Goal: Information Seeking & Learning: Learn about a topic

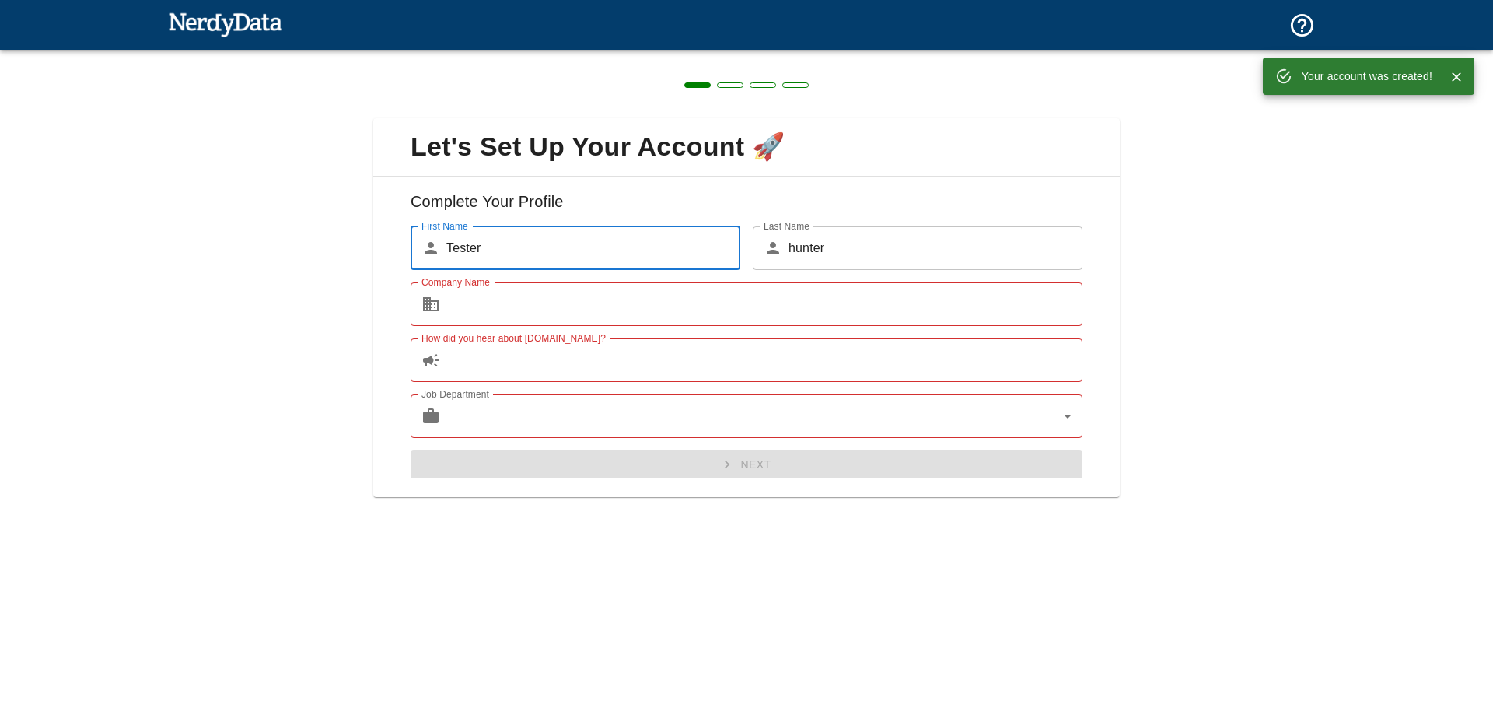
click at [600, 316] on input "Company Name" at bounding box center [764, 304] width 636 height 44
type input "Darbar Transport Company"
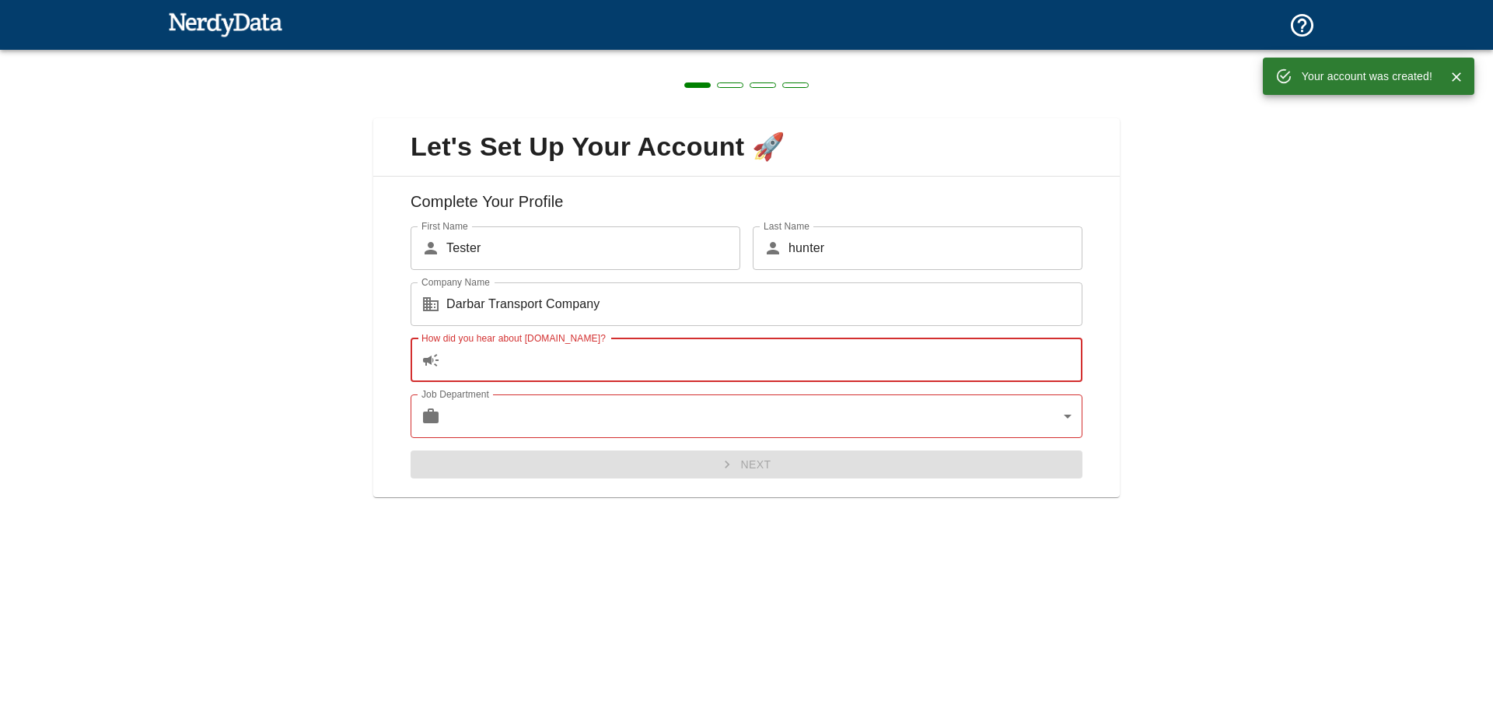
click at [506, 379] on input "How did you hear about [DOMAIN_NAME]?" at bounding box center [764, 360] width 636 height 44
type input "f"
click at [507, 54] on body "Technologies Domains Pricing Products Create a Report Create a list of websites…" at bounding box center [746, 27] width 1493 height 54
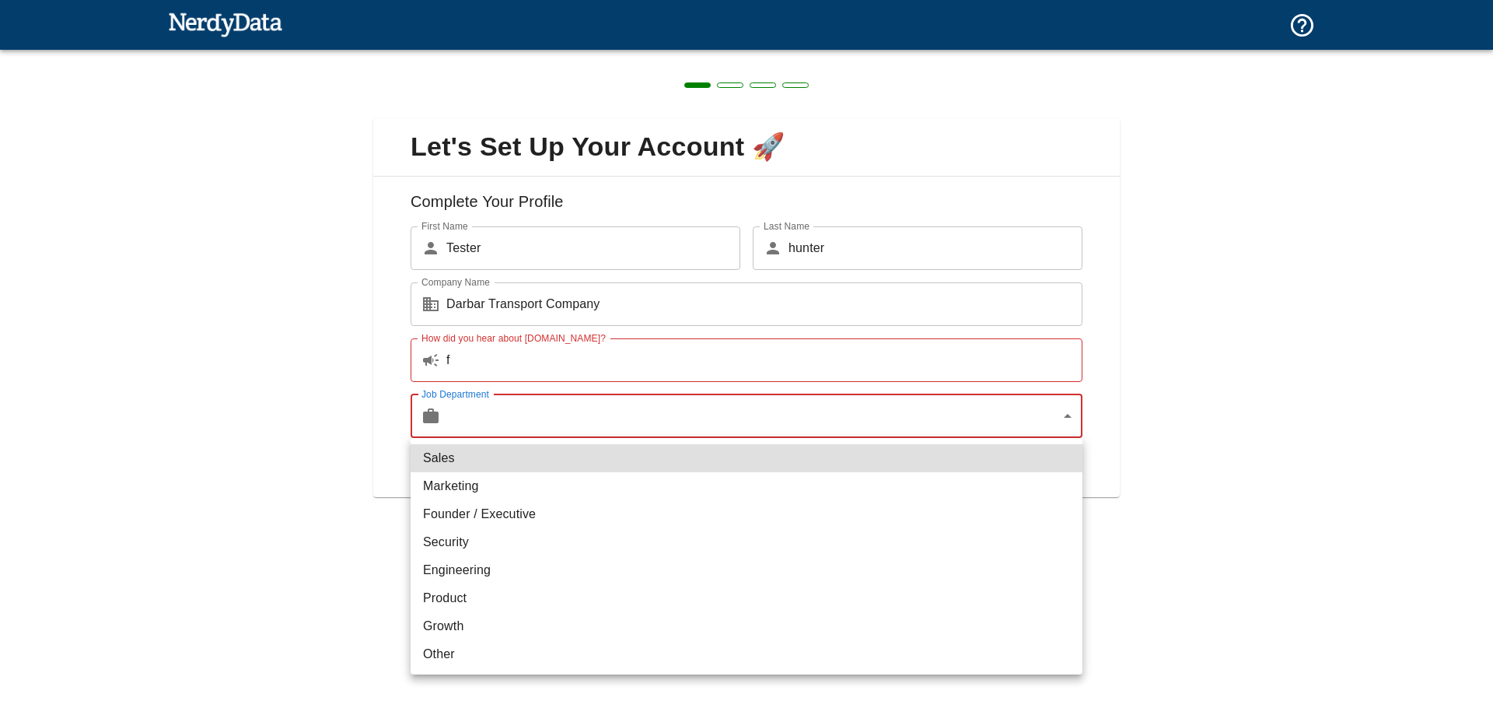
click at [523, 492] on li "Marketing" at bounding box center [747, 486] width 672 height 28
type input "marketing"
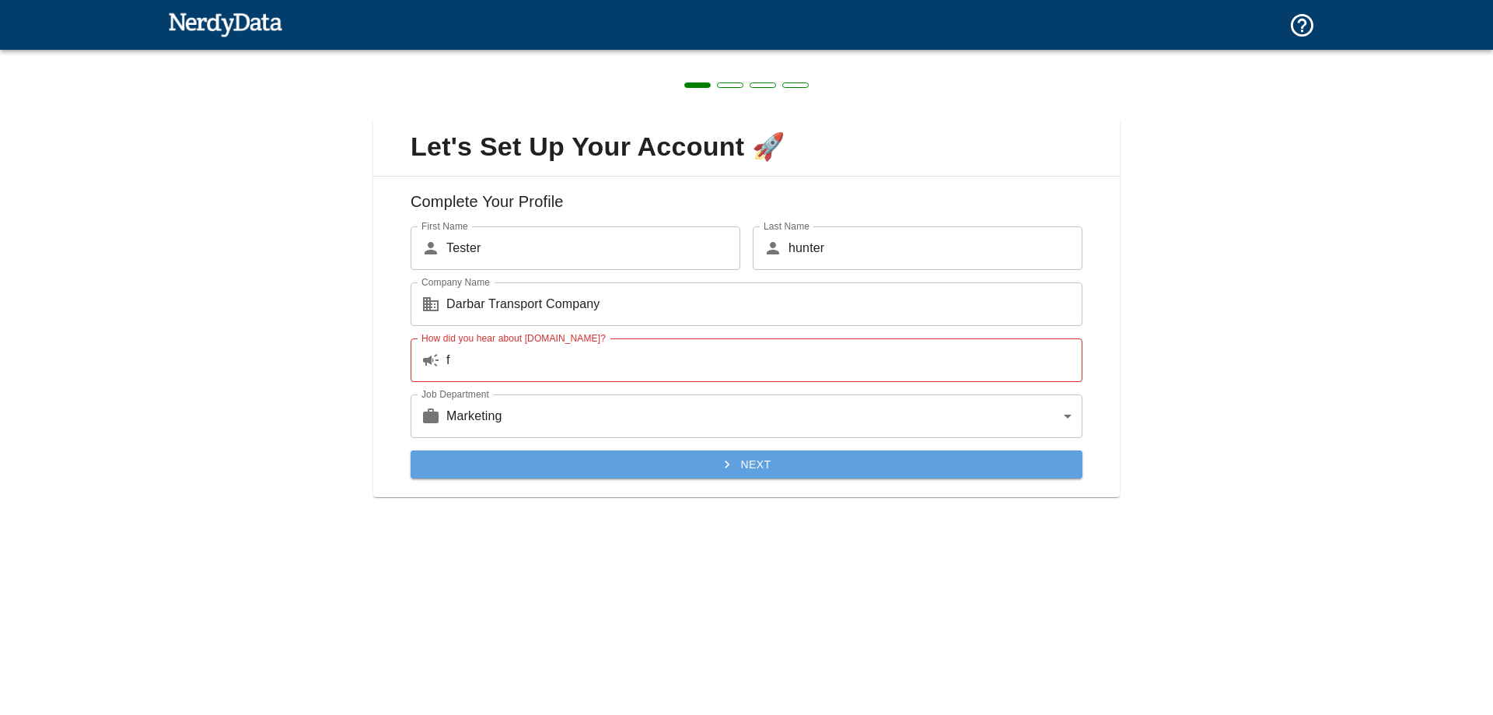
click at [534, 465] on button "Next" at bounding box center [747, 464] width 672 height 29
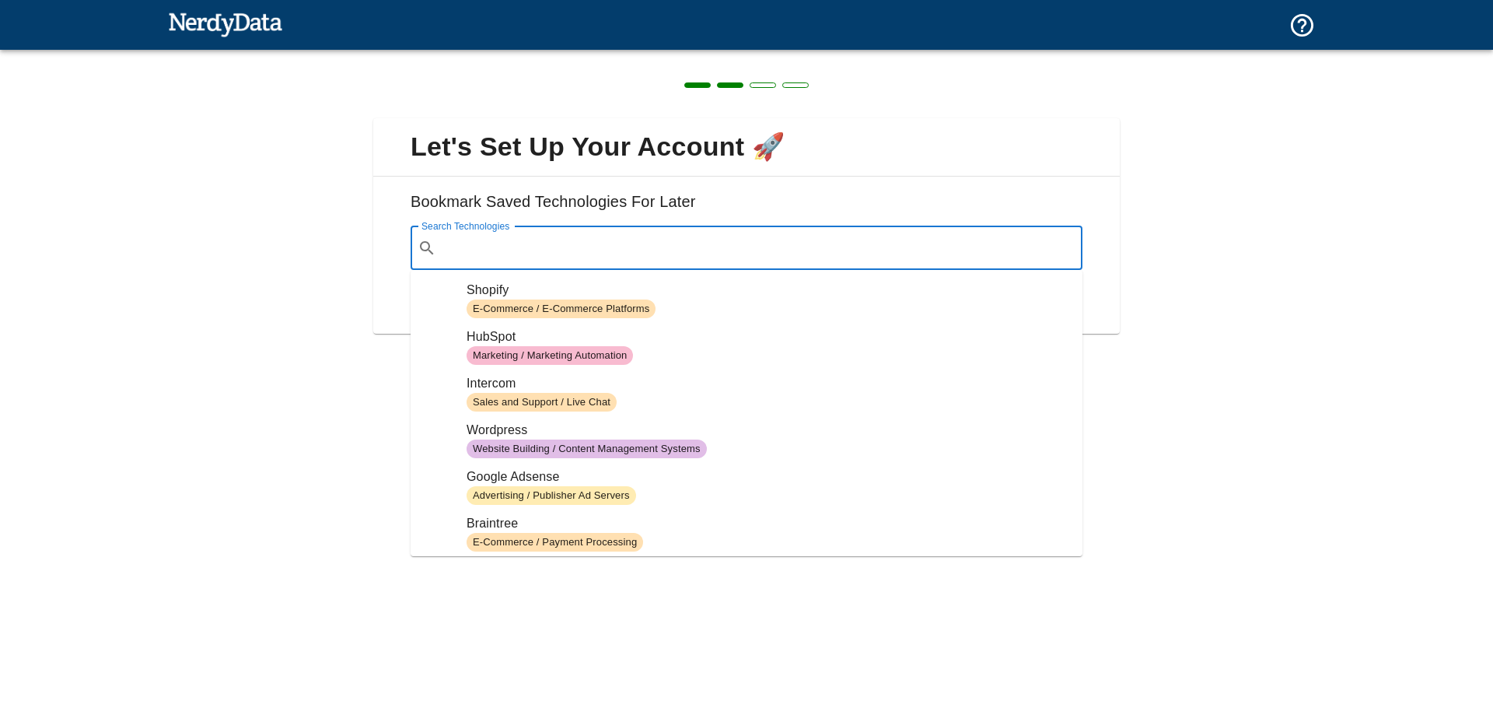
click at [478, 237] on div "Search Technologies ​ Search Technologies" at bounding box center [747, 248] width 672 height 44
click at [345, 282] on div "Let's Set Up Your Account 🚀 Bookmark Saved Technologies For Later Search Techno…" at bounding box center [746, 217] width 1493 height 334
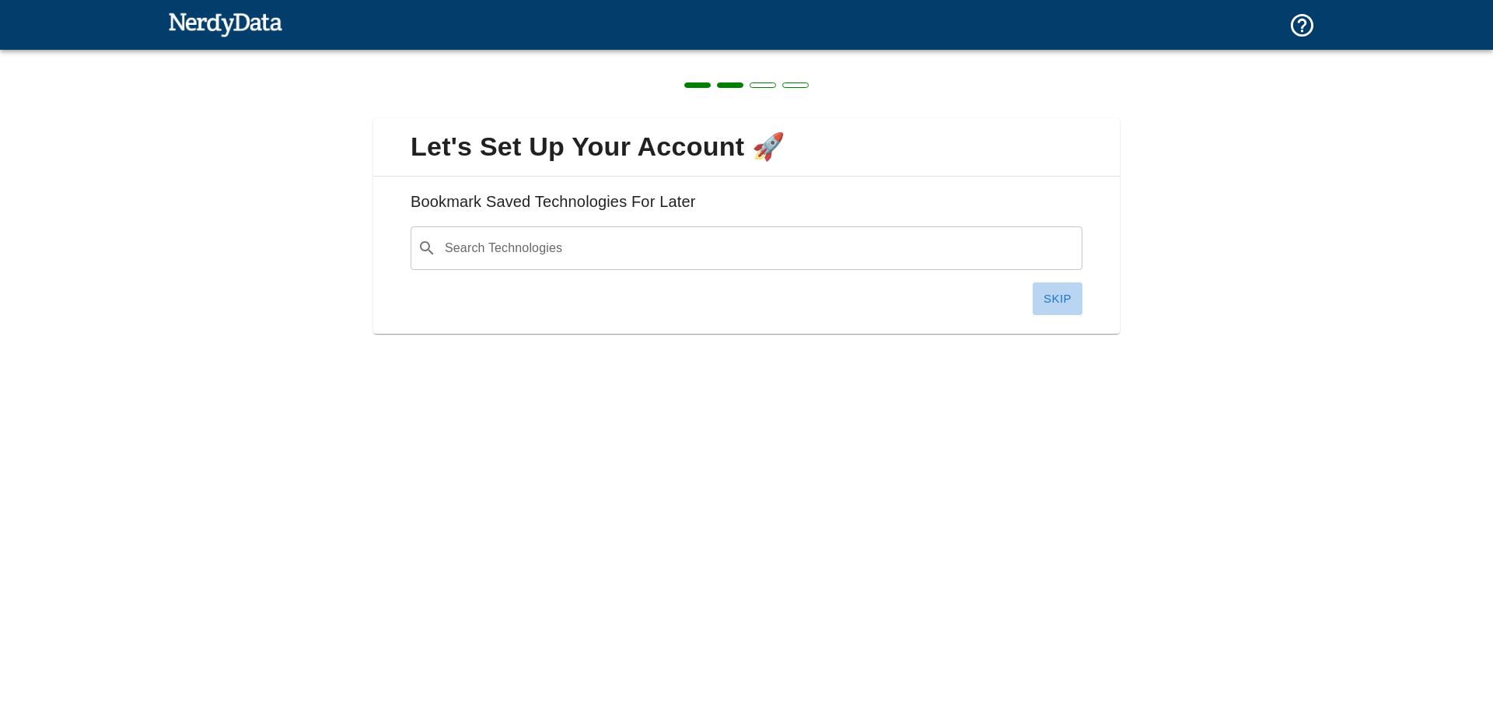
click at [1046, 299] on button "Skip" at bounding box center [1058, 298] width 50 height 33
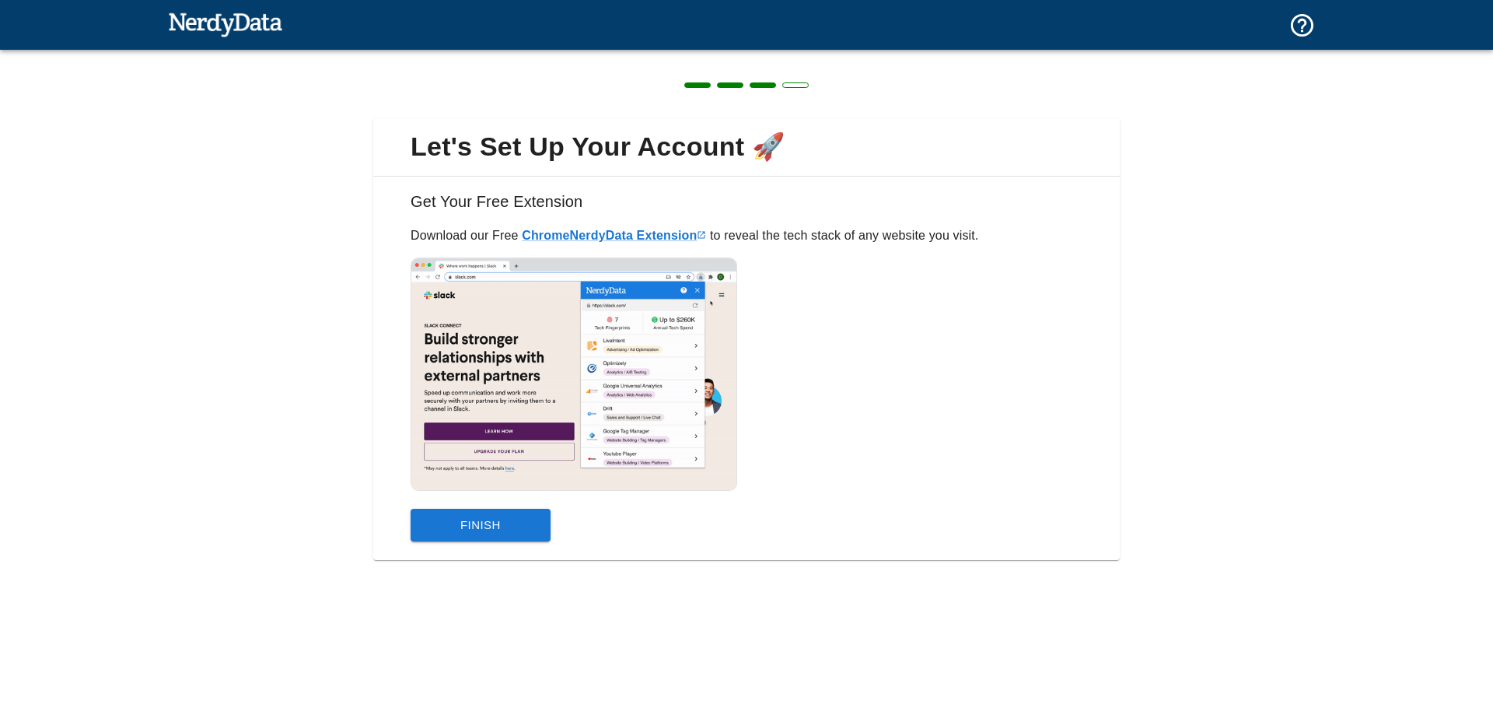
click at [501, 537] on button "Finish" at bounding box center [481, 525] width 140 height 33
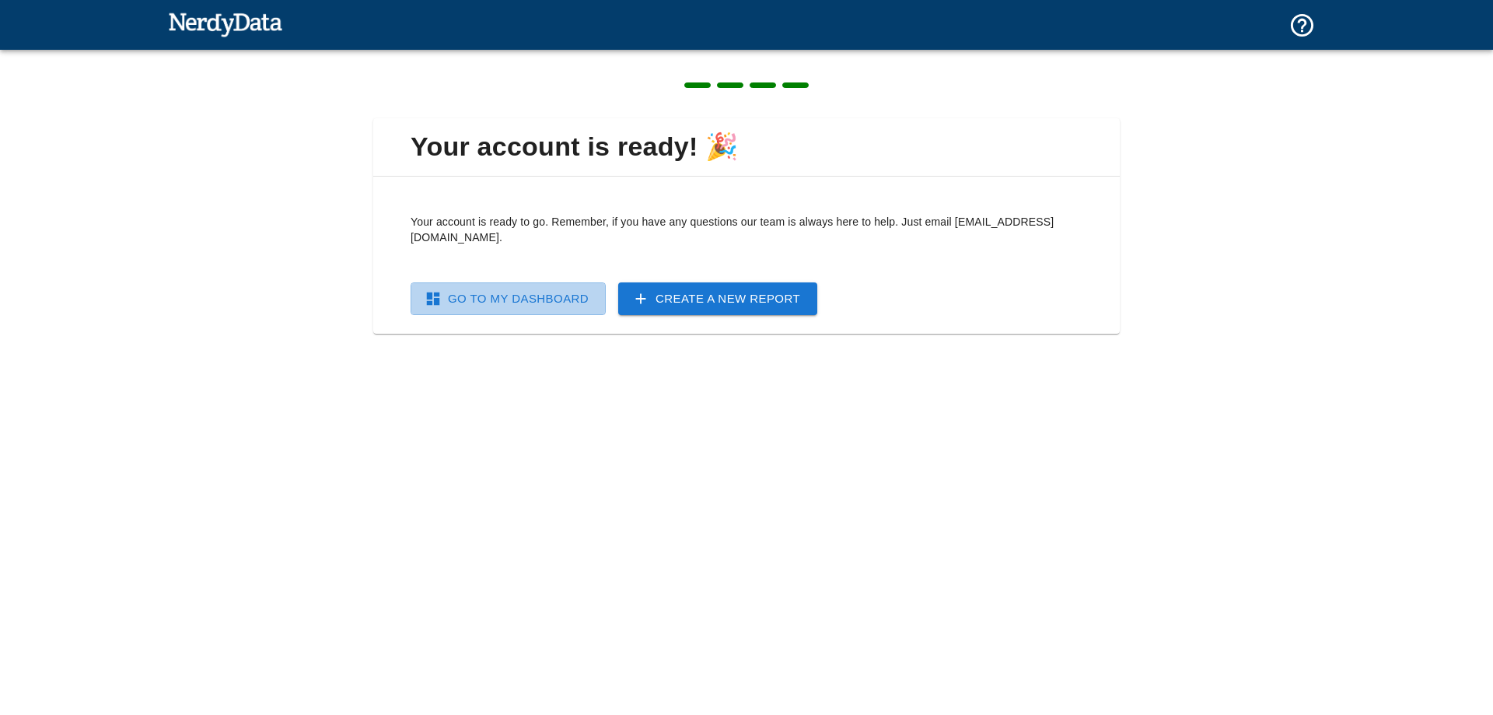
click at [576, 289] on link "Go To My Dashboard" at bounding box center [508, 298] width 195 height 33
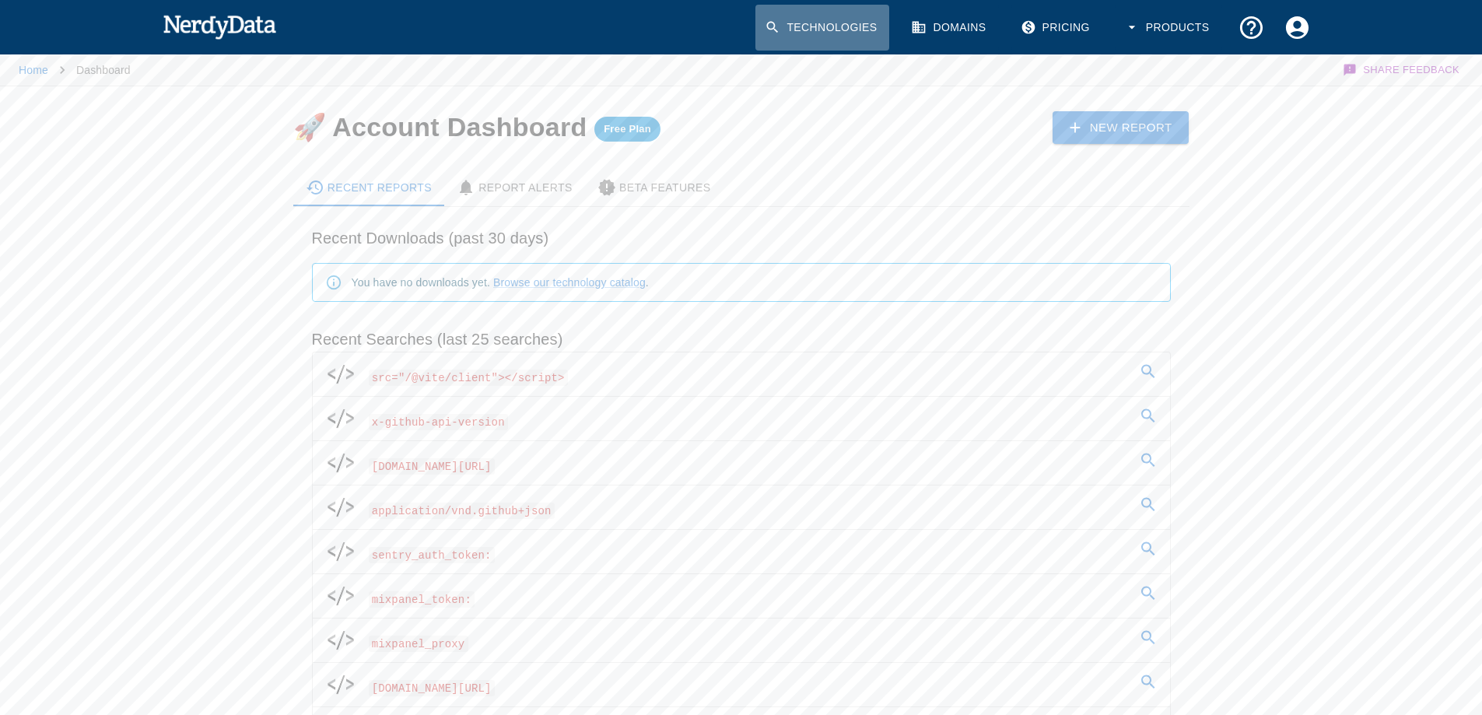
click at [796, 29] on link "Technologies" at bounding box center [822, 28] width 134 height 46
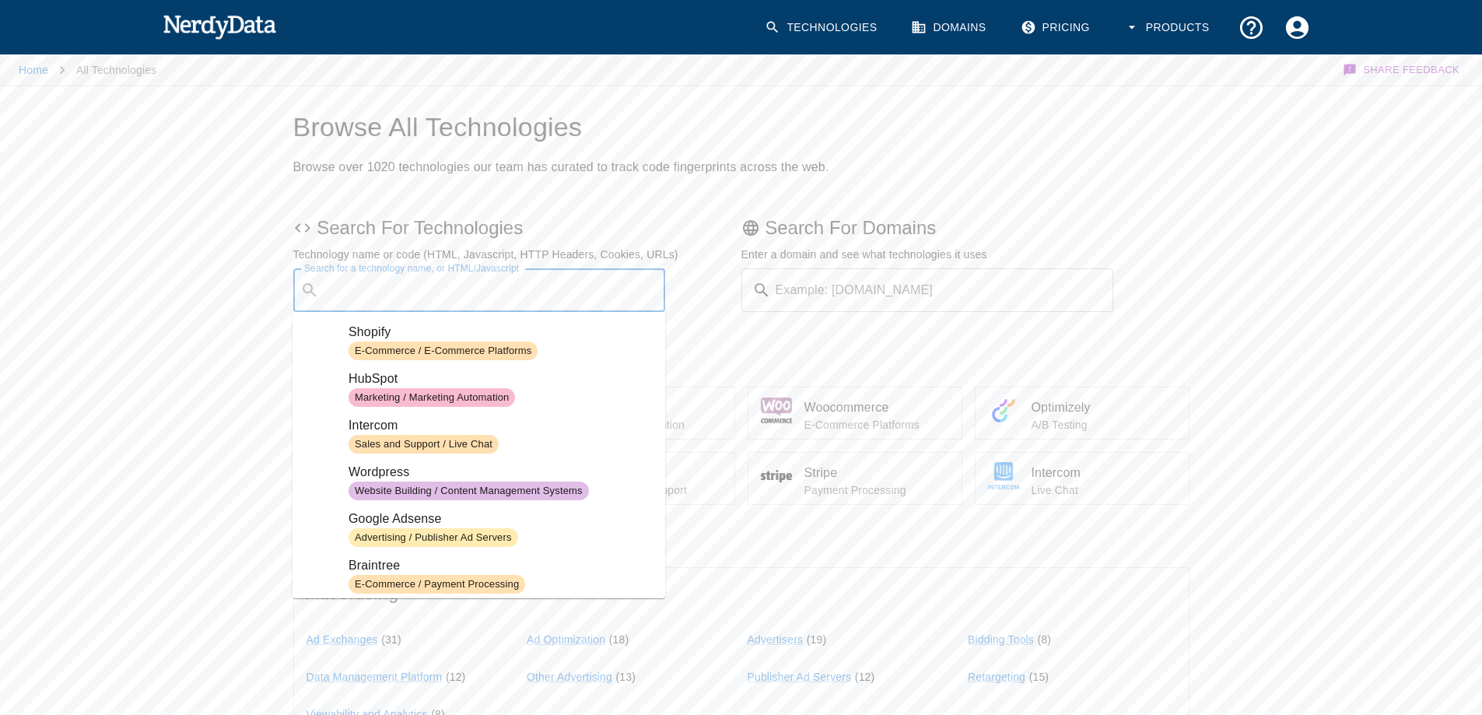
click at [425, 294] on input "Search for a technology name, or HTML/Javascript" at bounding box center [492, 290] width 334 height 30
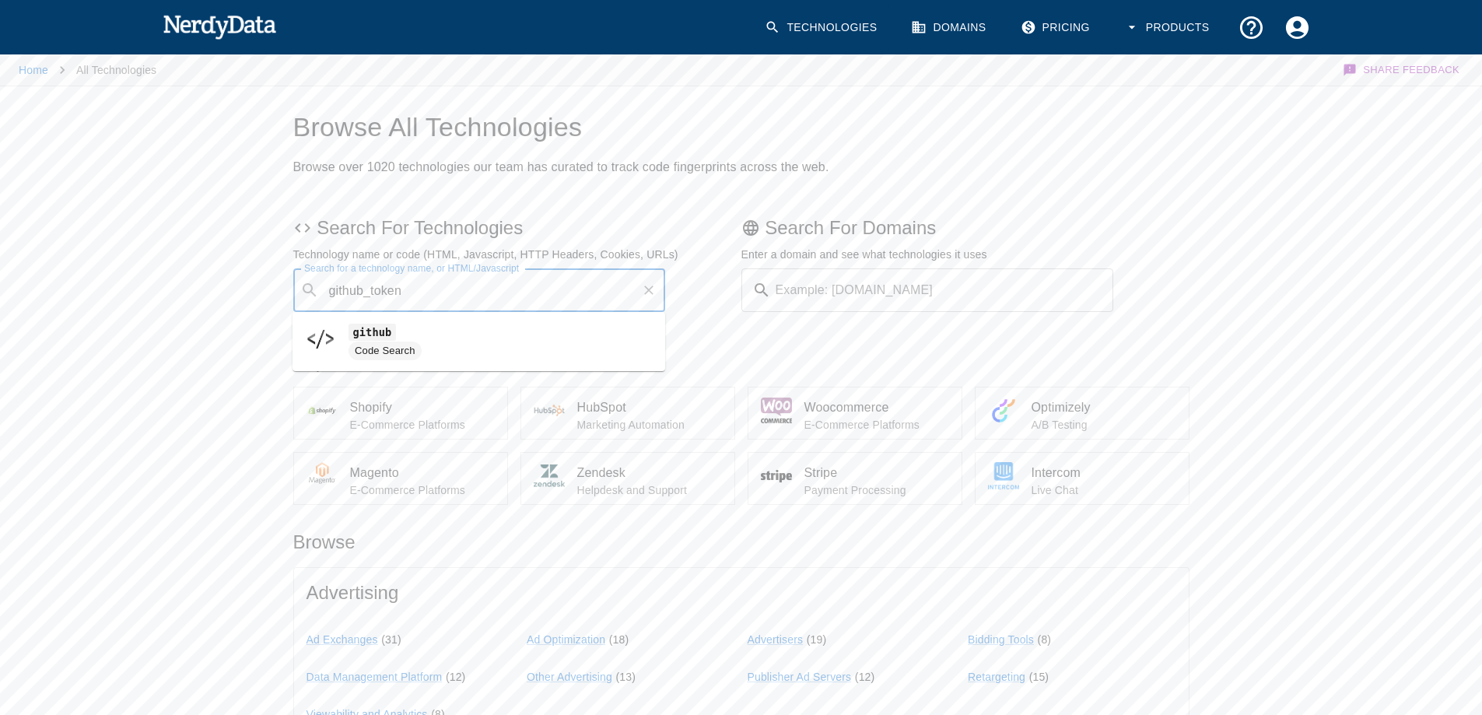
type input "github_token"
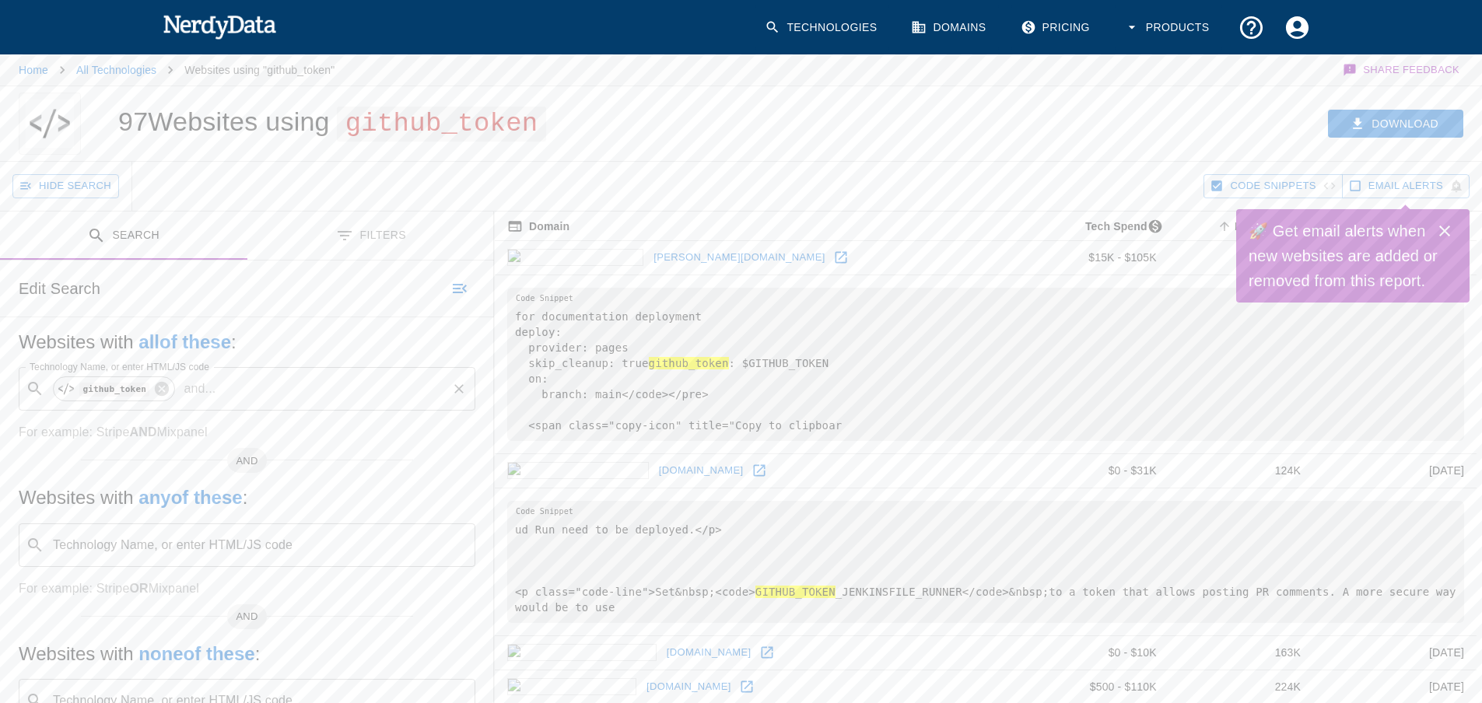
drag, startPoint x: 134, startPoint y: 380, endPoint x: 139, endPoint y: 389, distance: 10.8
click at [137, 383] on span "github_token" at bounding box center [114, 389] width 87 height 19
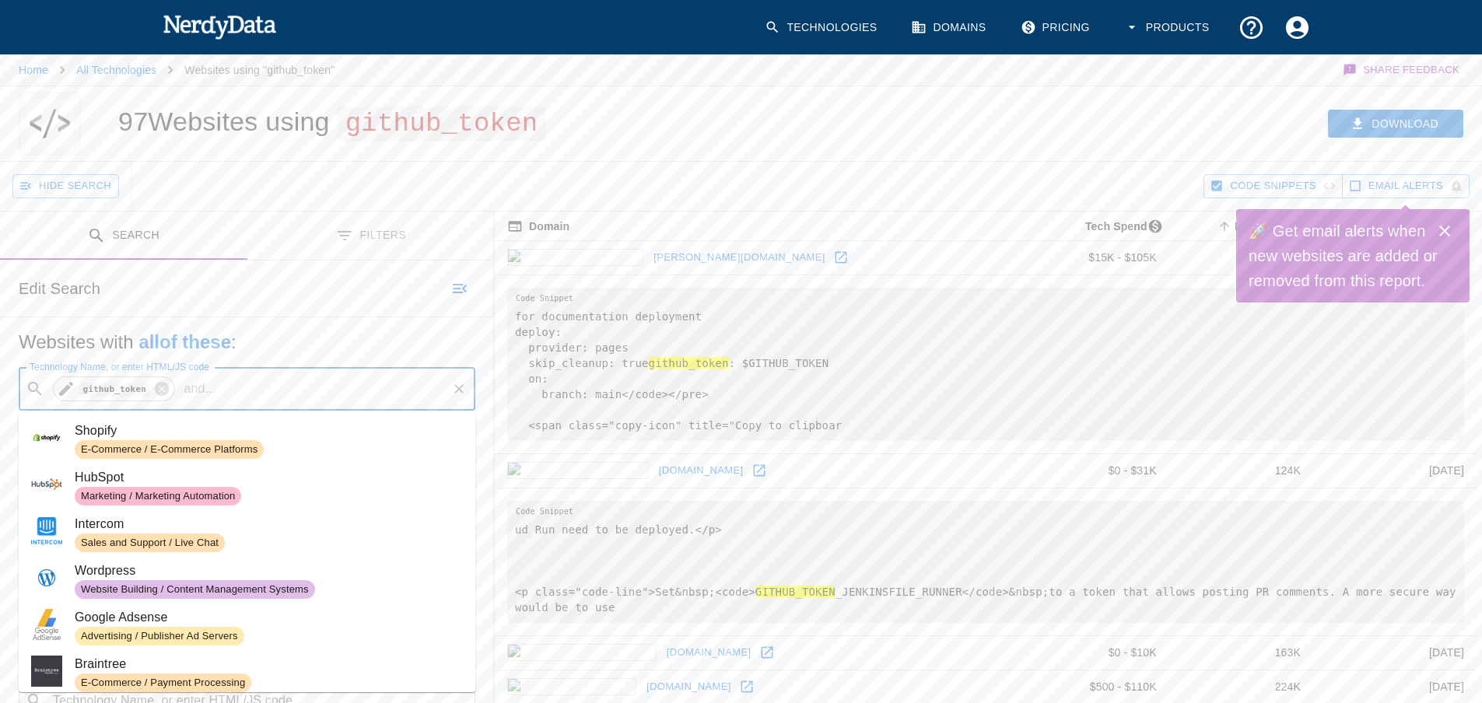
click at [75, 391] on icon at bounding box center [66, 389] width 19 height 19
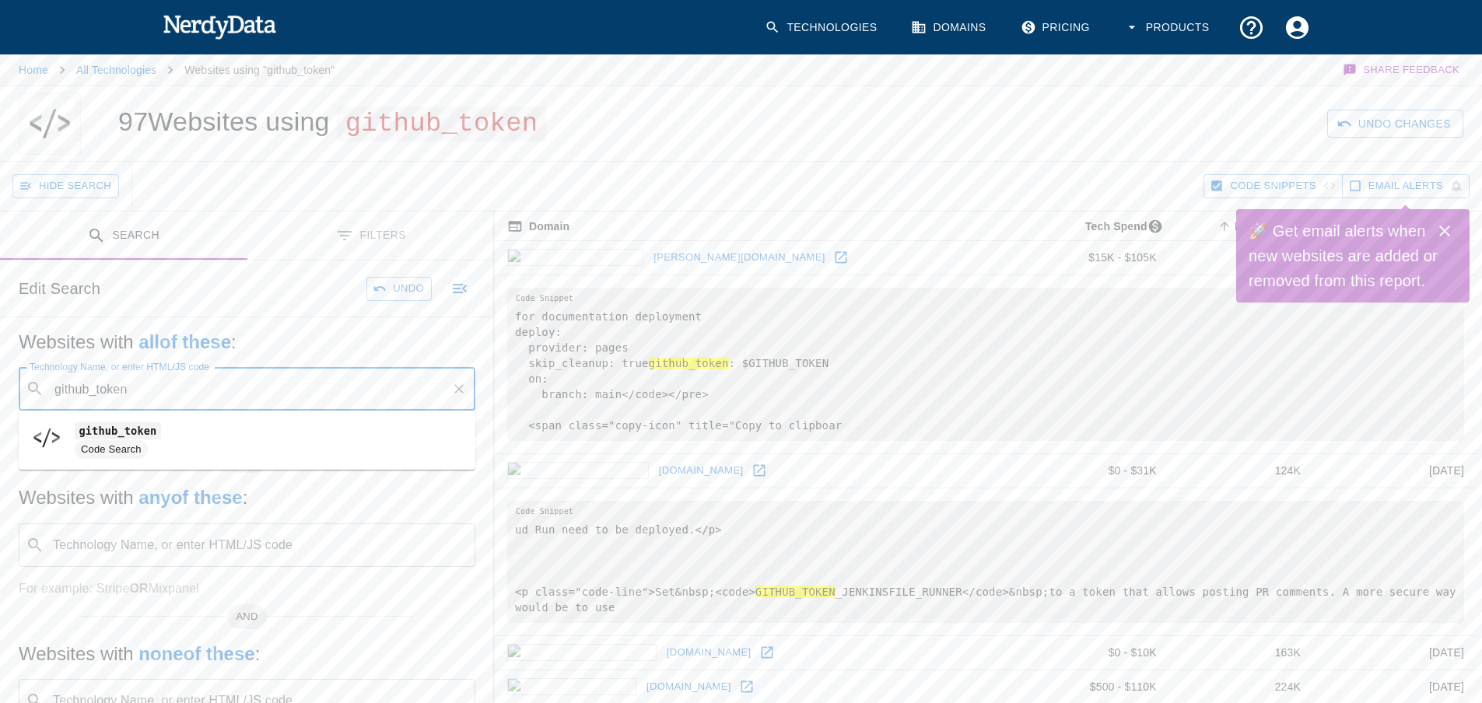
drag, startPoint x: 87, startPoint y: 389, endPoint x: 160, endPoint y: 383, distance: 73.3
click at [70, 390] on input "github_token" at bounding box center [248, 389] width 394 height 30
type input "git_token"
click at [1408, 121] on button "Search" at bounding box center [1405, 124] width 116 height 29
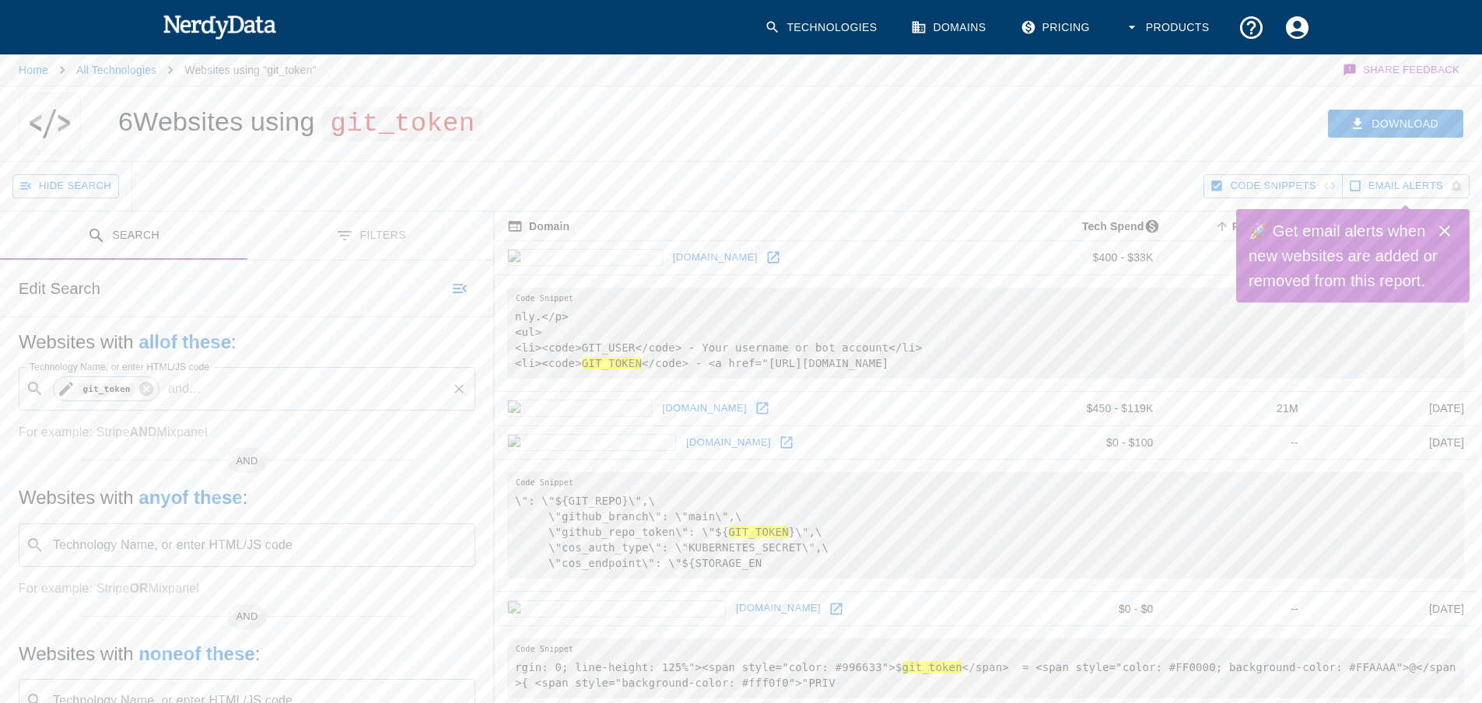
click at [68, 385] on icon at bounding box center [66, 389] width 14 height 14
click at [69, 389] on input "git_token" at bounding box center [248, 389] width 394 height 30
type input "npm_token"
click at [1404, 124] on button "Search" at bounding box center [1405, 124] width 116 height 29
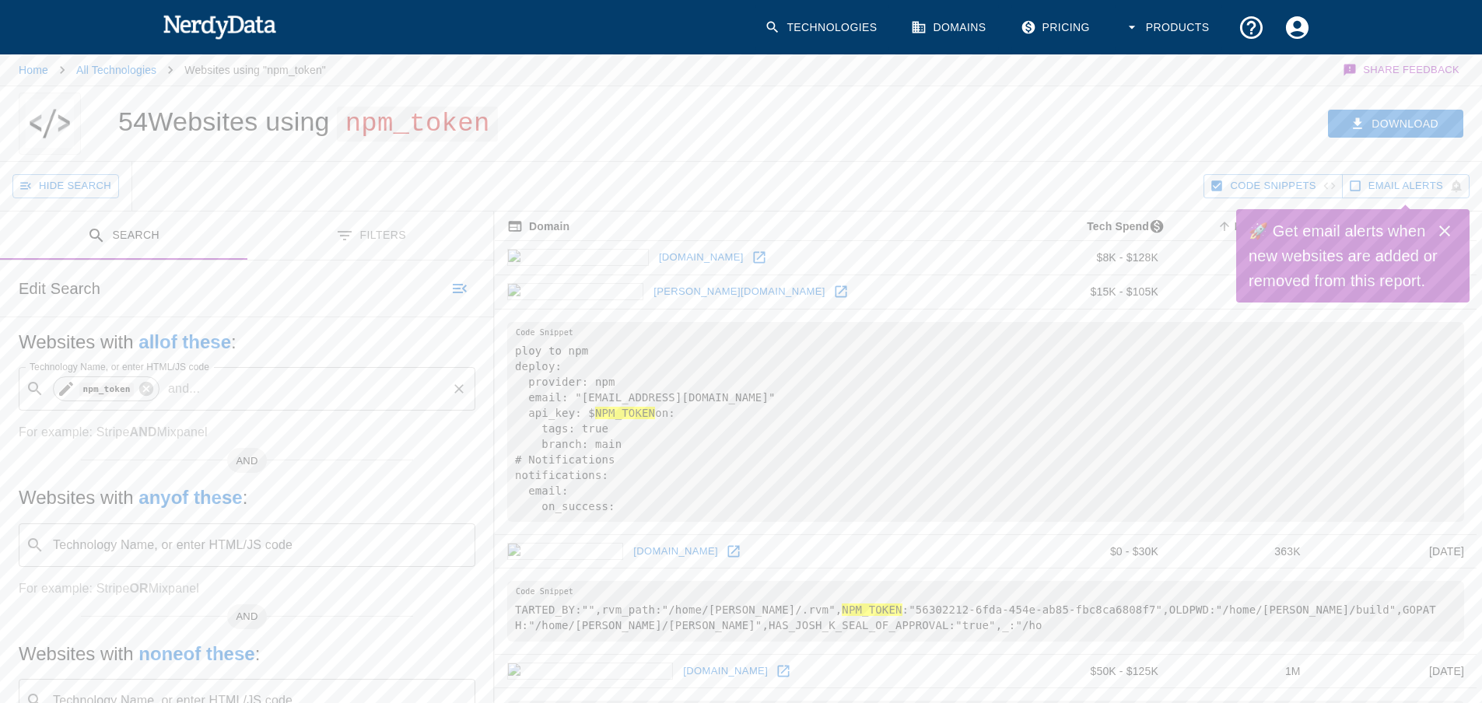
click at [66, 389] on icon at bounding box center [66, 389] width 14 height 14
type input "aws_access_key"
click at [1384, 114] on button "Search" at bounding box center [1405, 124] width 116 height 29
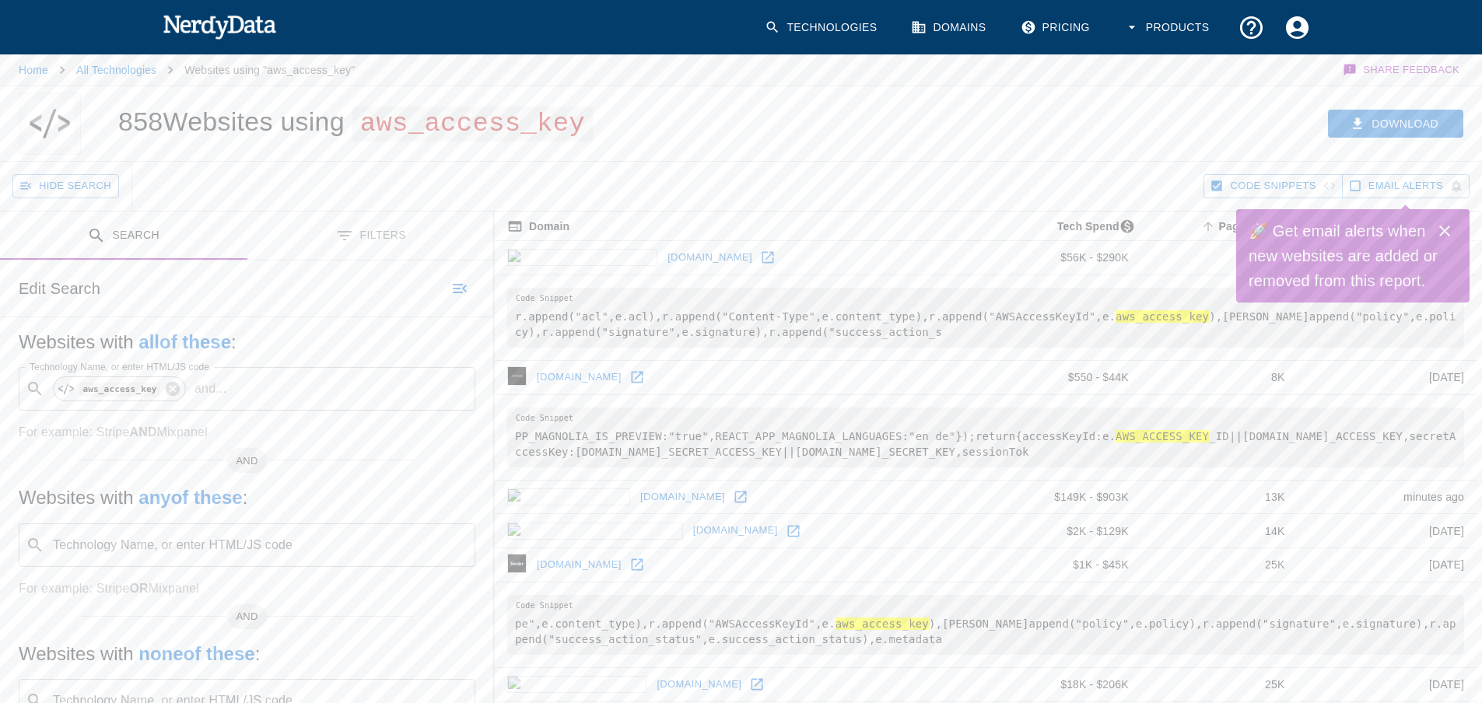
click at [1441, 229] on icon "Close" at bounding box center [1444, 231] width 11 height 11
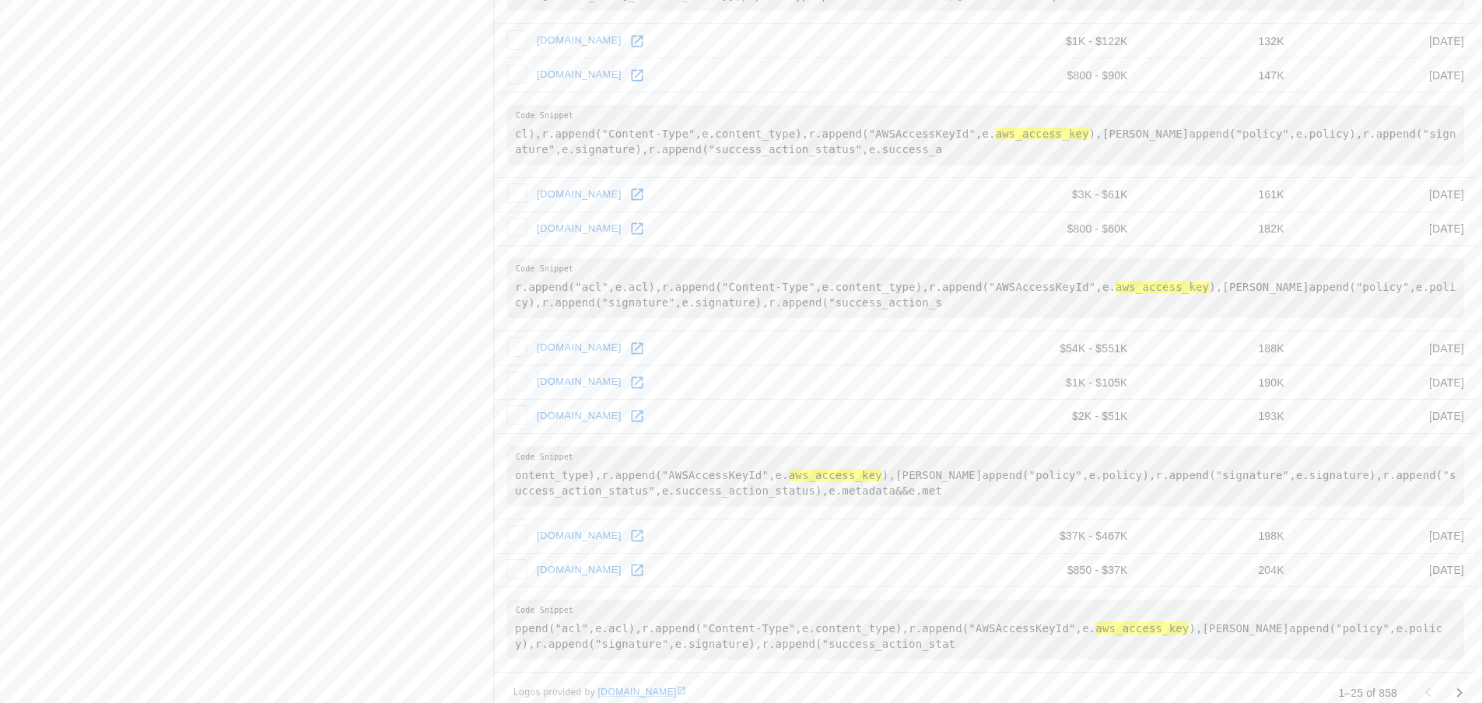
scroll to position [1811, 0]
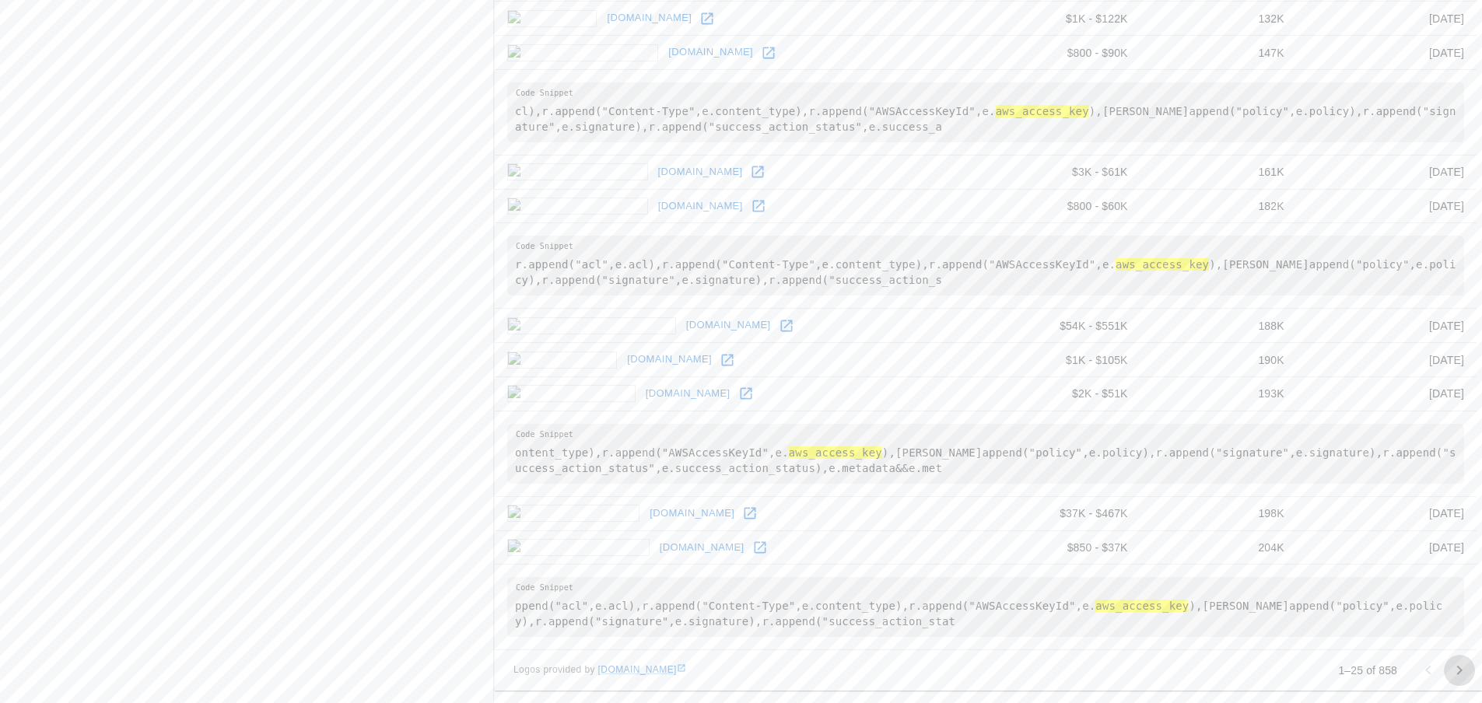
click at [1460, 672] on icon "Go to next page" at bounding box center [1459, 670] width 5 height 9
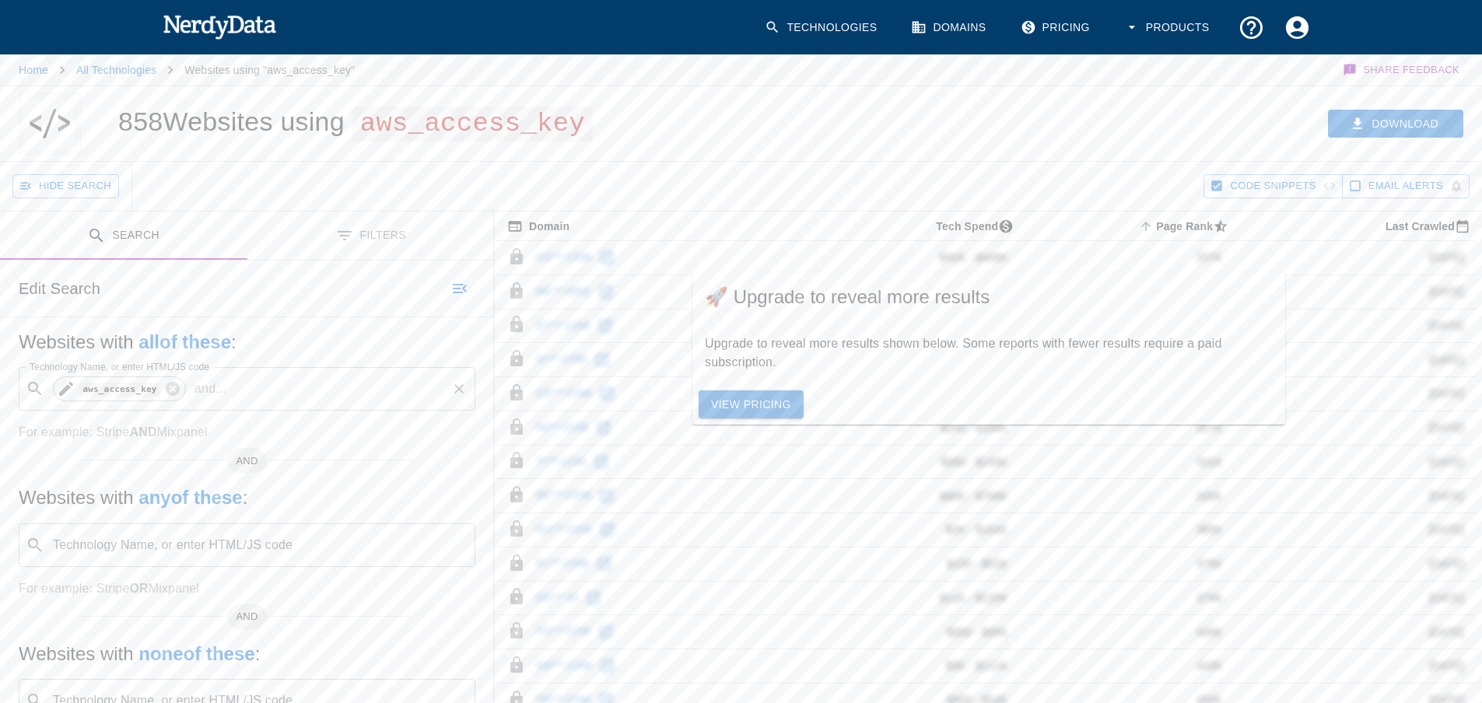
click at [68, 387] on icon at bounding box center [66, 389] width 14 height 14
click at [131, 398] on input "aws_access_key" at bounding box center [245, 389] width 397 height 30
click at [131, 399] on input "aws_access_key" at bounding box center [248, 389] width 394 height 30
type input "gitlab_token"
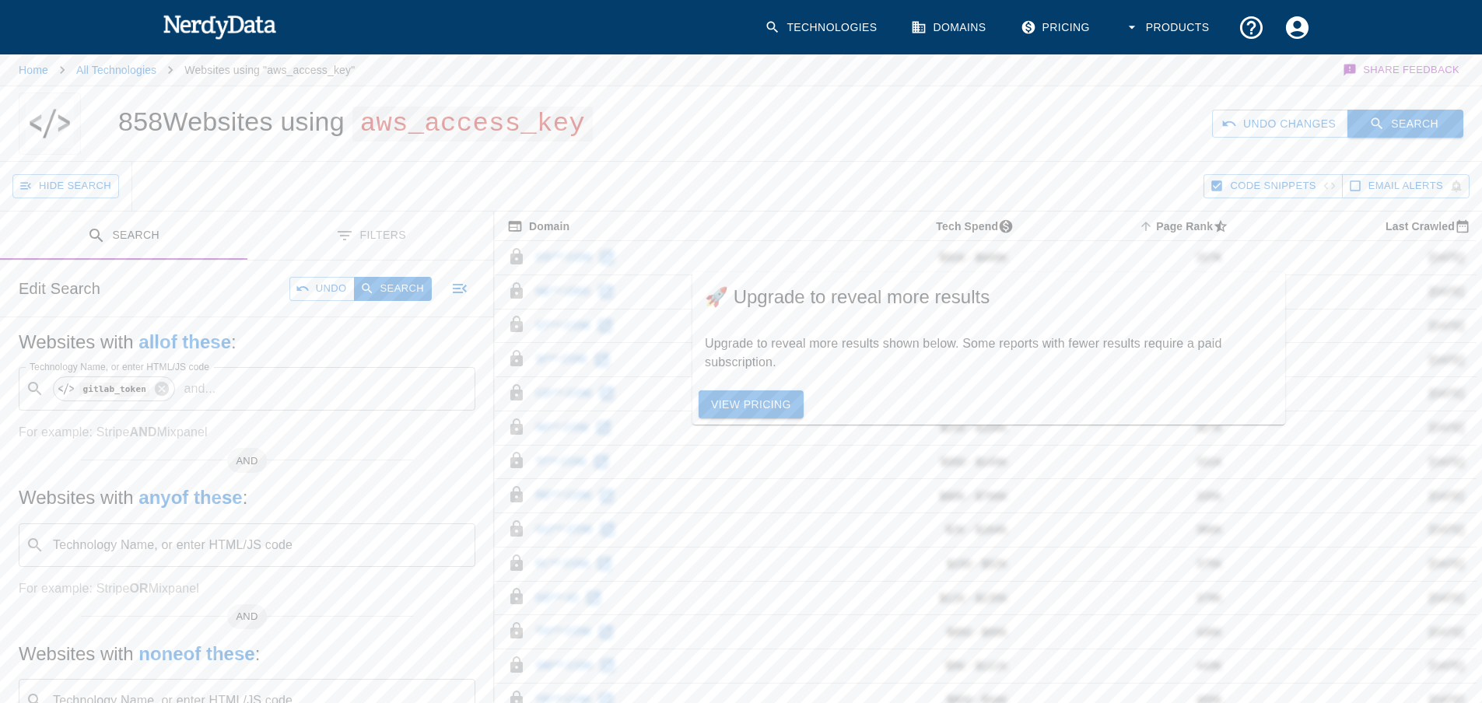
click at [1397, 116] on button "Search" at bounding box center [1405, 124] width 116 height 29
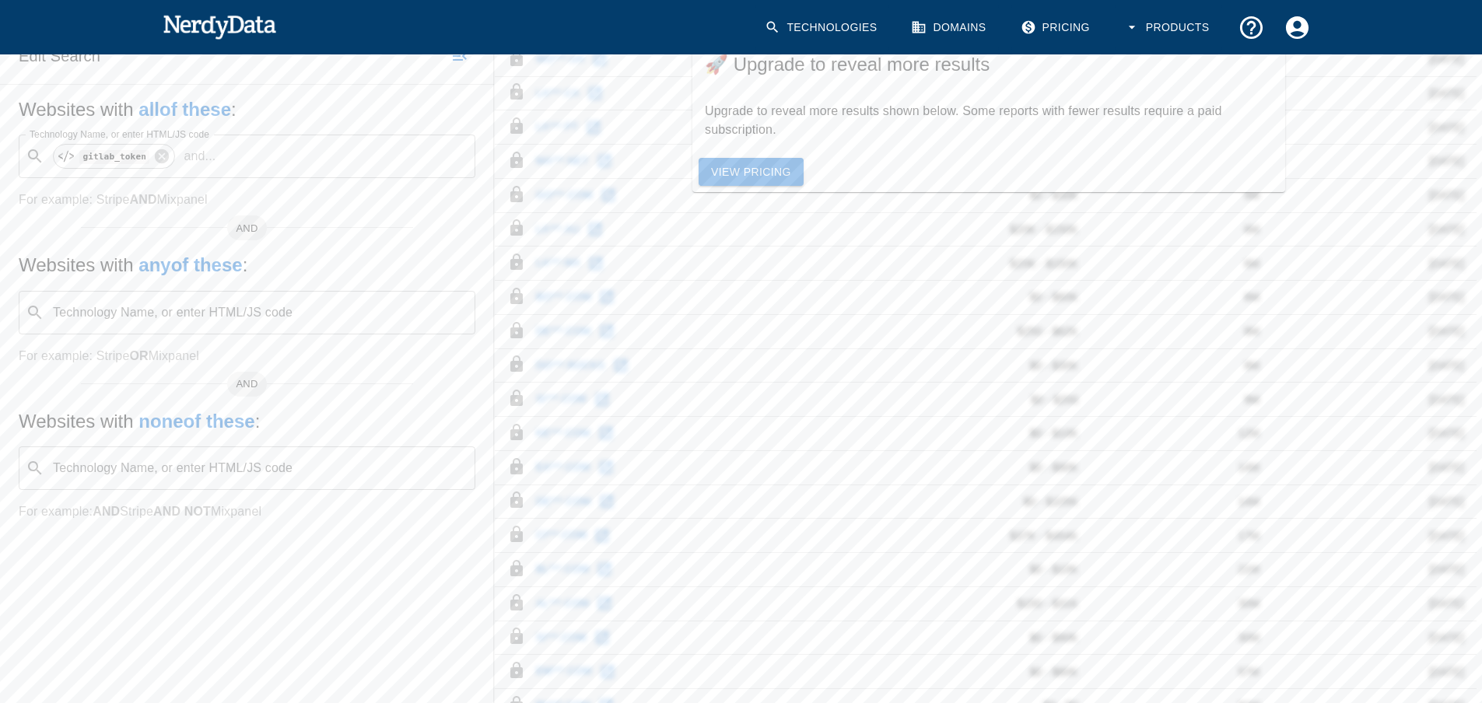
scroll to position [442, 0]
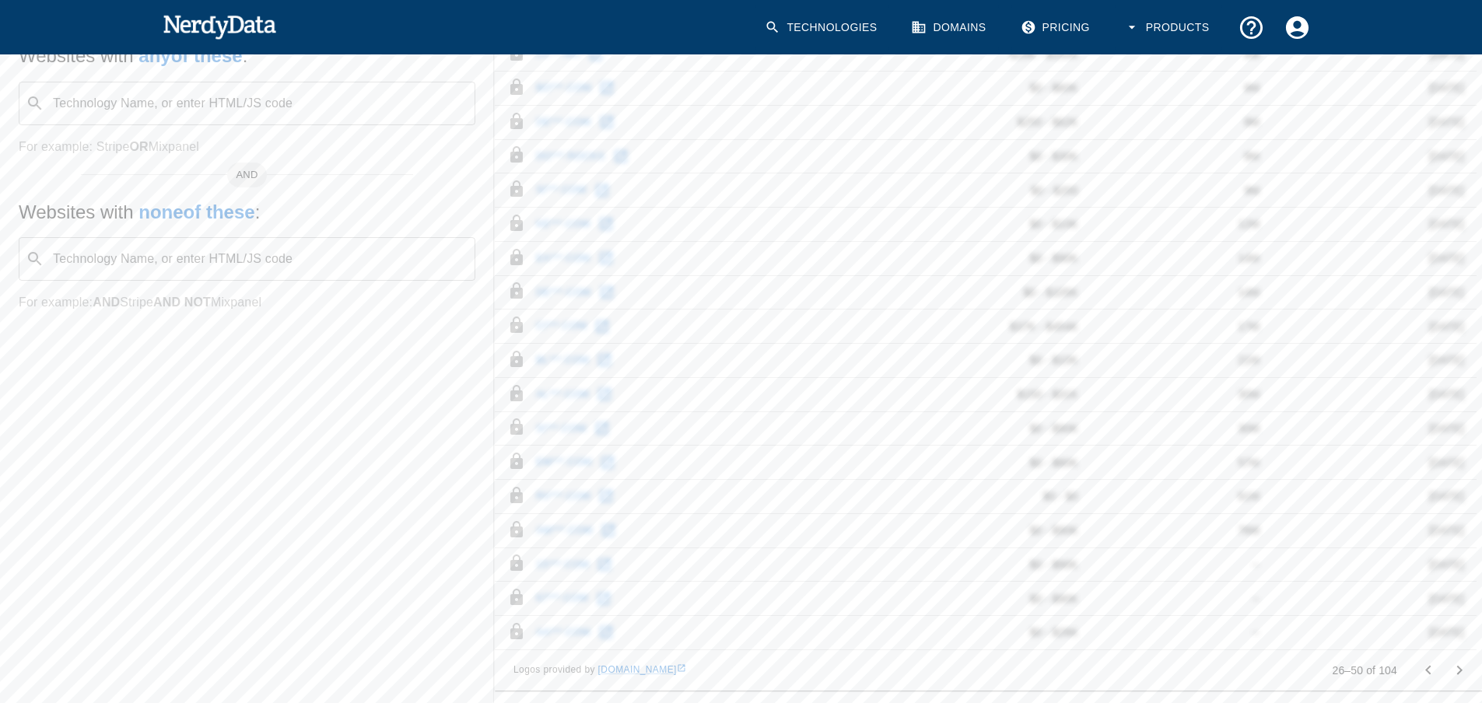
click at [1427, 657] on button "Go to previous page" at bounding box center [1427, 670] width 31 height 31
click at [1427, 674] on div at bounding box center [1443, 670] width 62 height 31
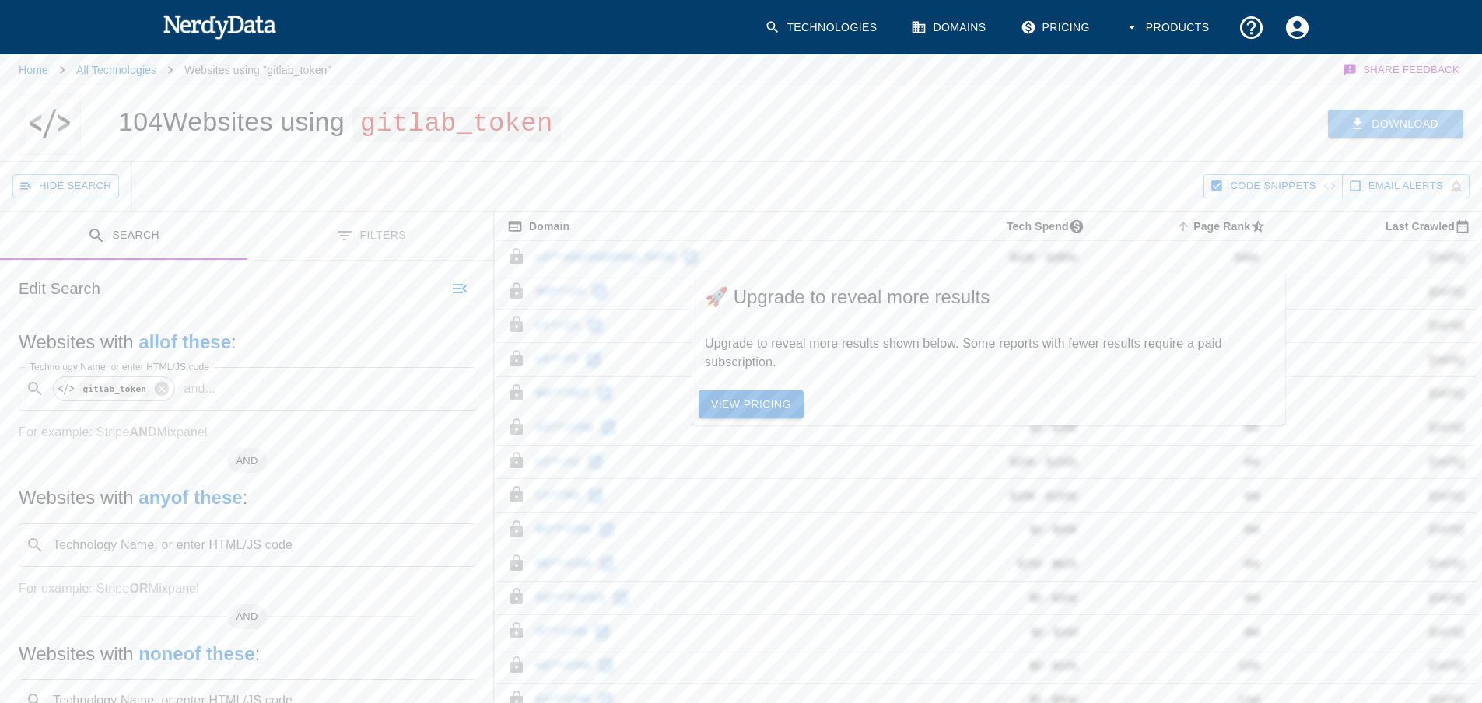
click at [1384, 126] on button "Download" at bounding box center [1395, 124] width 135 height 29
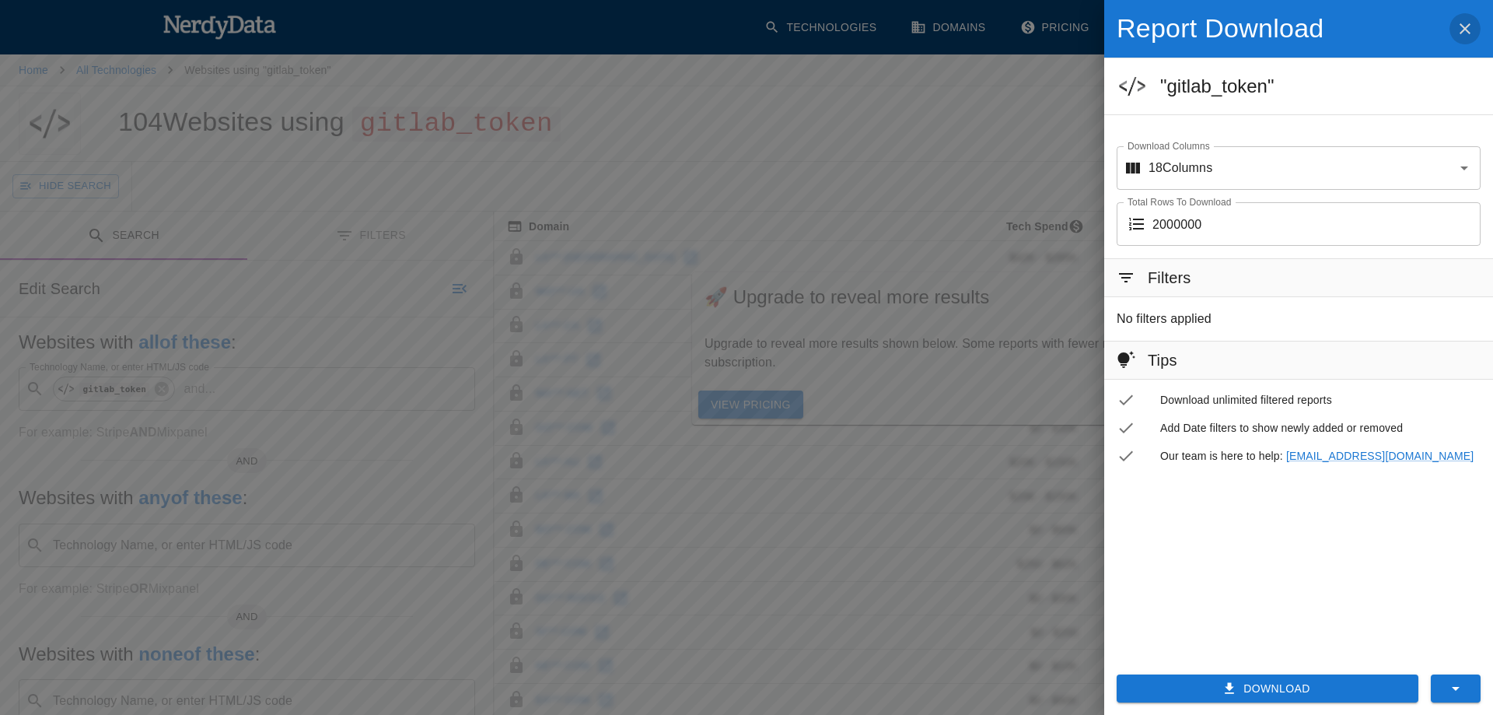
click at [1467, 17] on button "button" at bounding box center [1465, 28] width 31 height 33
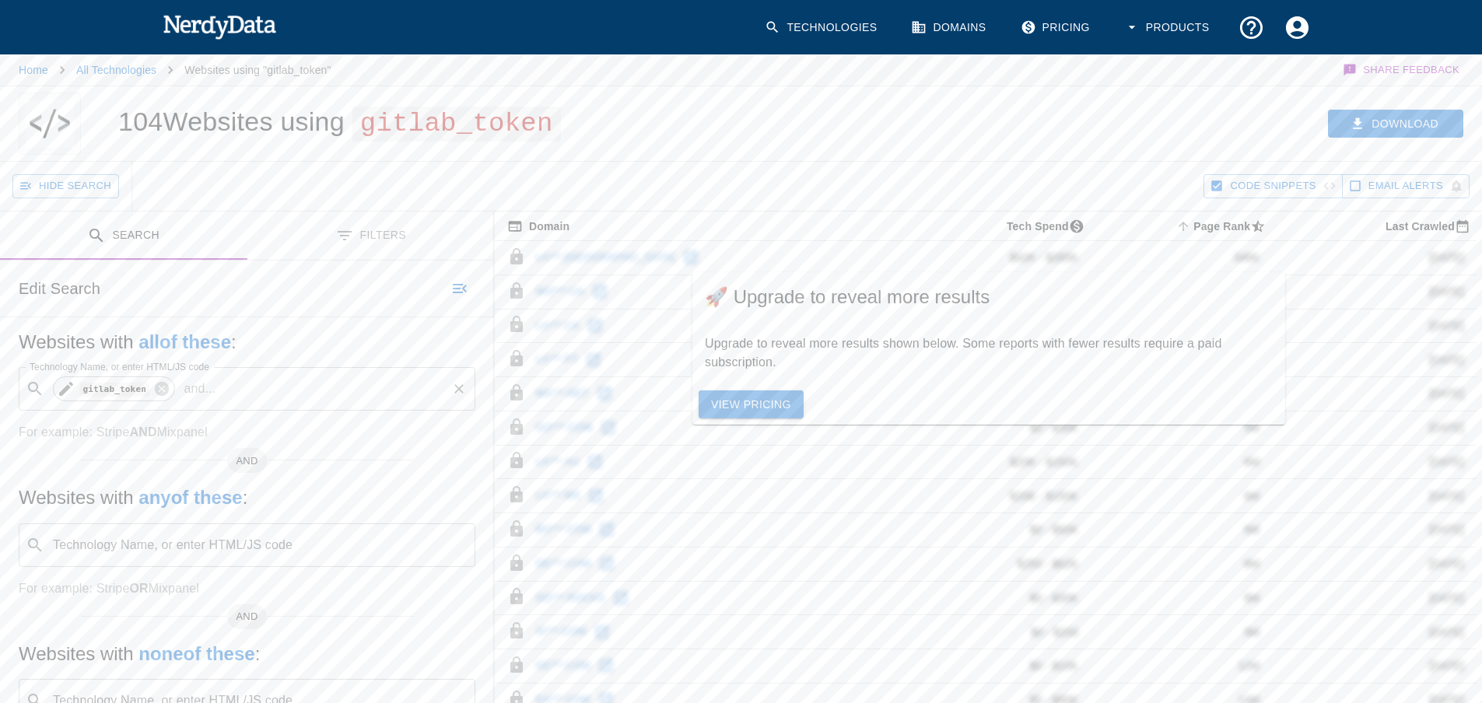
click at [72, 380] on span "gitlab_token" at bounding box center [114, 389] width 87 height 19
click at [1432, 126] on button "Search" at bounding box center [1405, 124] width 116 height 29
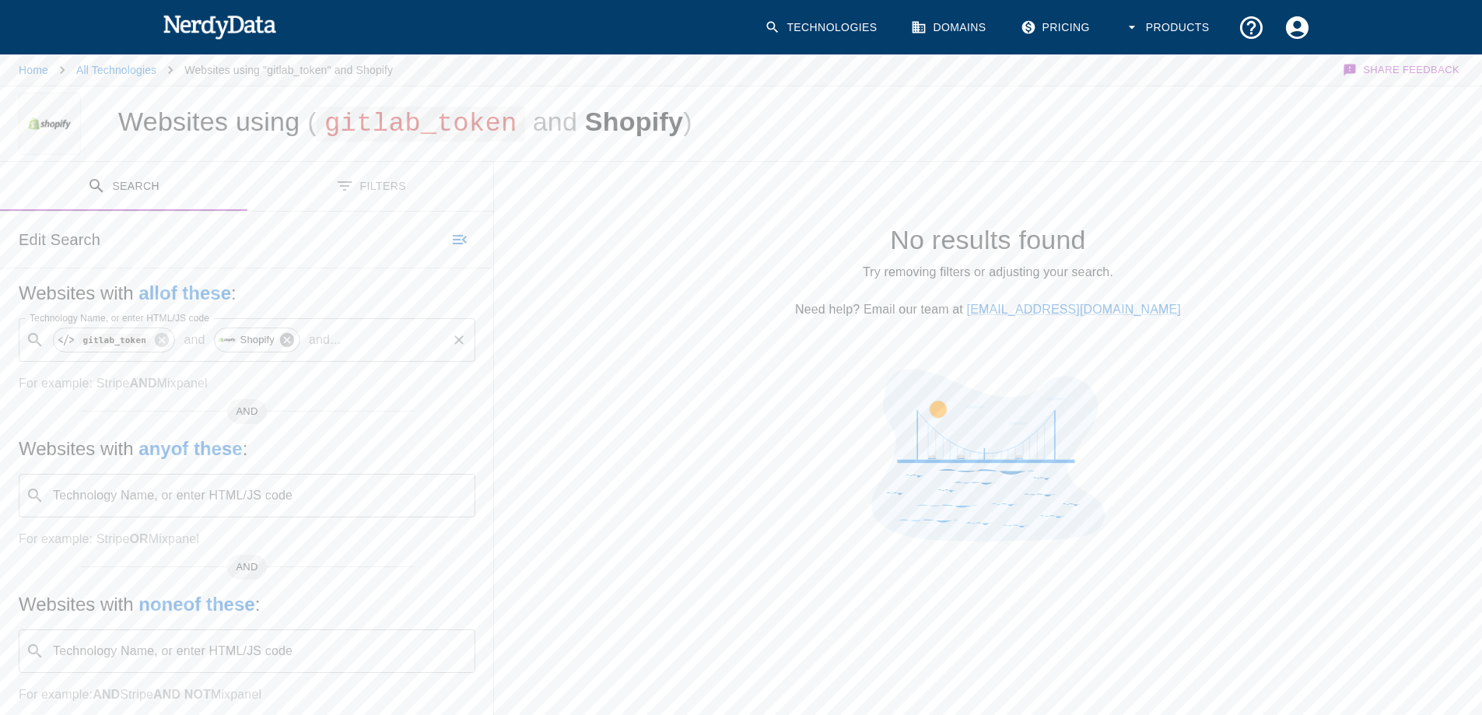
click at [280, 338] on icon at bounding box center [286, 339] width 17 height 17
click at [1427, 121] on button "Search" at bounding box center [1405, 124] width 116 height 29
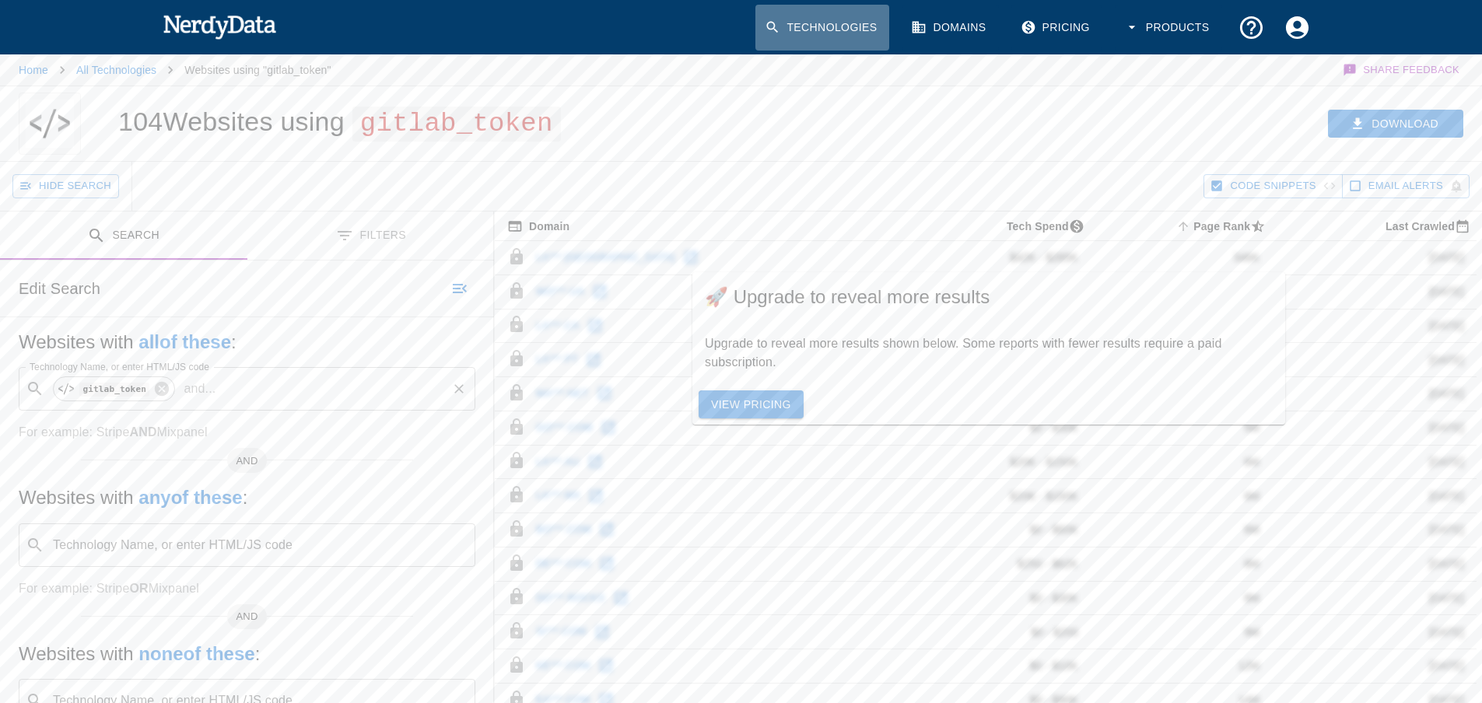
click at [863, 30] on link "Technologies" at bounding box center [822, 28] width 134 height 46
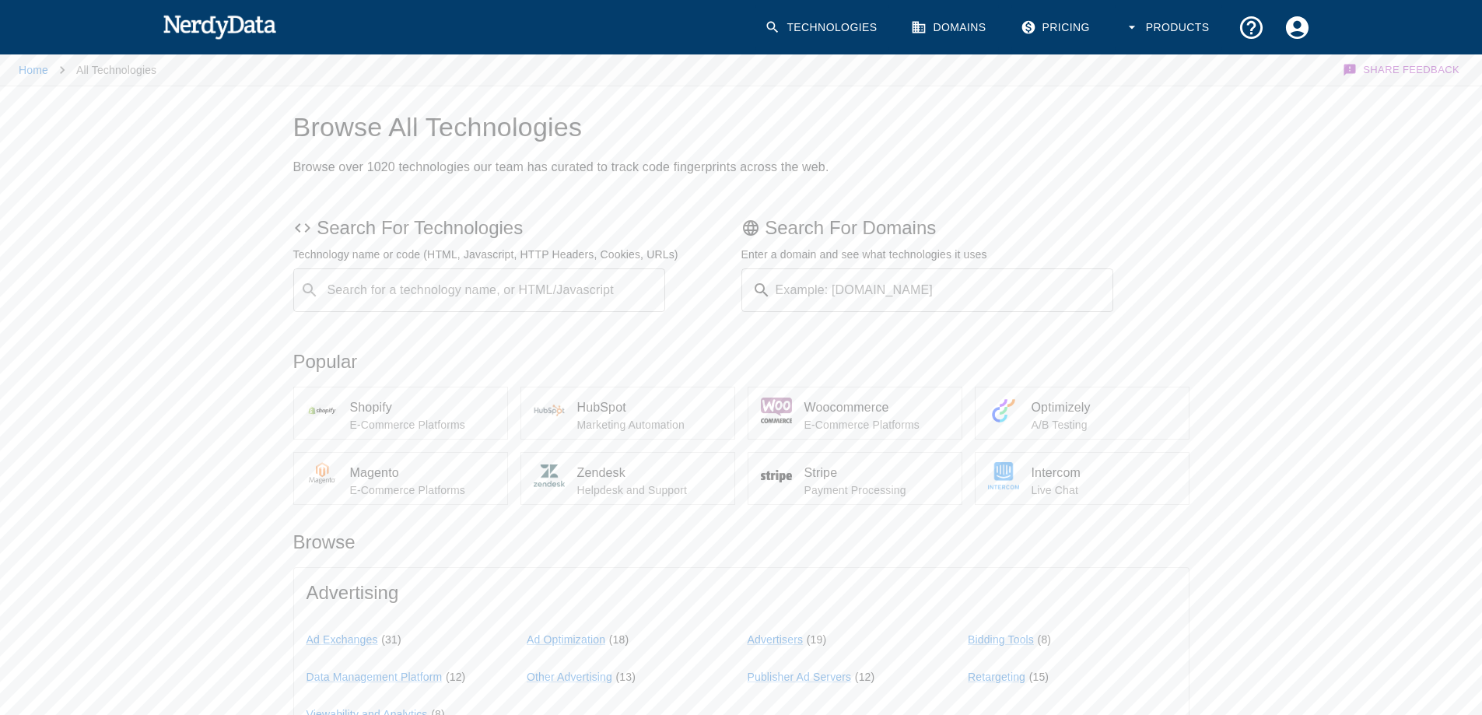
click at [439, 284] on input "Search for a technology name, or HTML/Javascript" at bounding box center [492, 290] width 334 height 30
type input "gitlab_token"
